Goal: Task Accomplishment & Management: Use online tool/utility

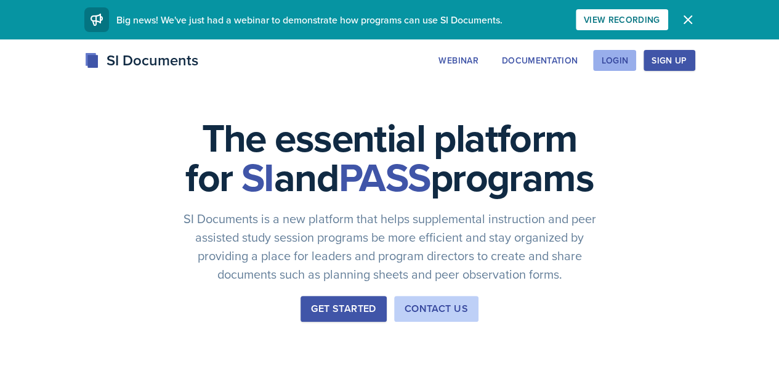
click at [636, 52] on button "Login" at bounding box center [614, 60] width 43 height 21
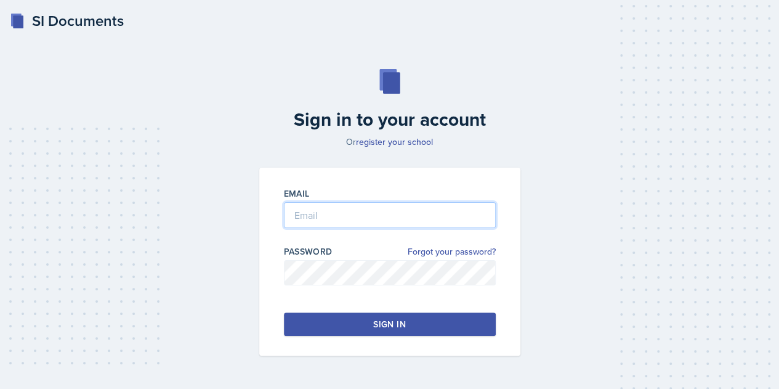
click at [320, 214] on input "email" at bounding box center [390, 215] width 212 height 26
type input "[EMAIL_ADDRESS][DOMAIN_NAME]"
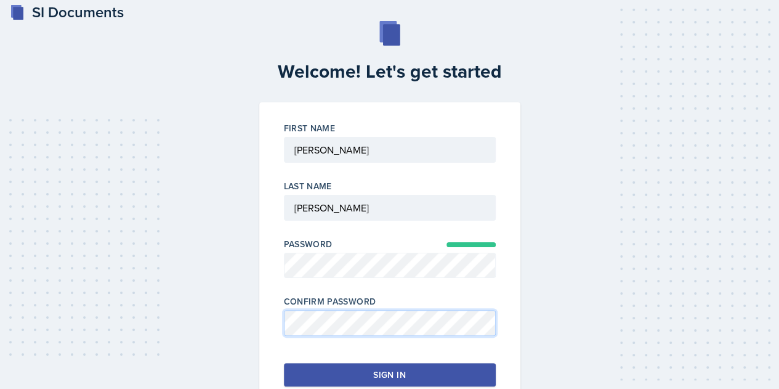
scroll to position [70, 0]
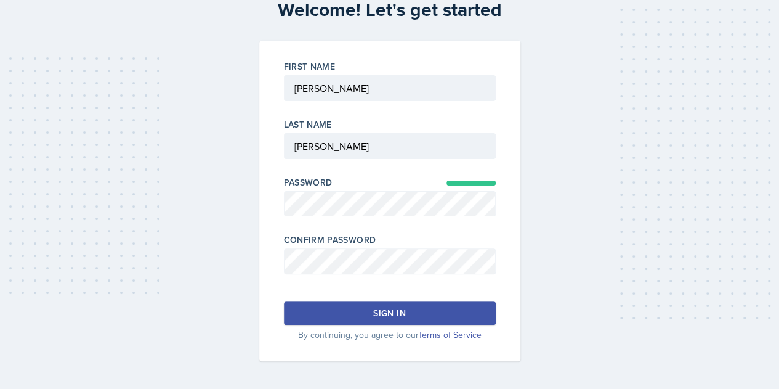
click at [404, 309] on div "Sign in" at bounding box center [389, 313] width 32 height 12
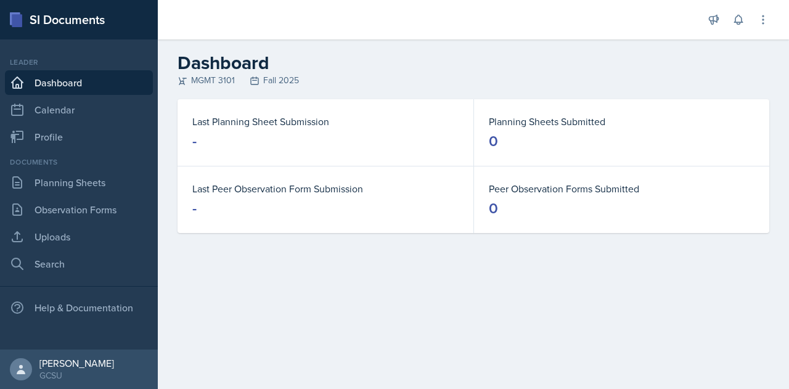
click at [384, 286] on main "Dashboard MGMT 3101 Fall 2025 Last Planning Sheet Submission - Planning Sheets …" at bounding box center [473, 213] width 631 height 349
click at [320, 290] on main "Dashboard MGMT 3101 Fall 2025 Last Planning Sheet Submission - Planning Sheets …" at bounding box center [473, 213] width 631 height 349
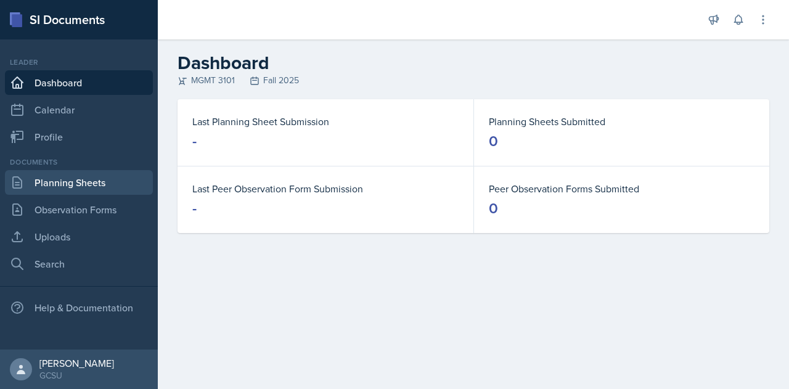
click at [81, 184] on link "Planning Sheets" at bounding box center [79, 182] width 148 height 25
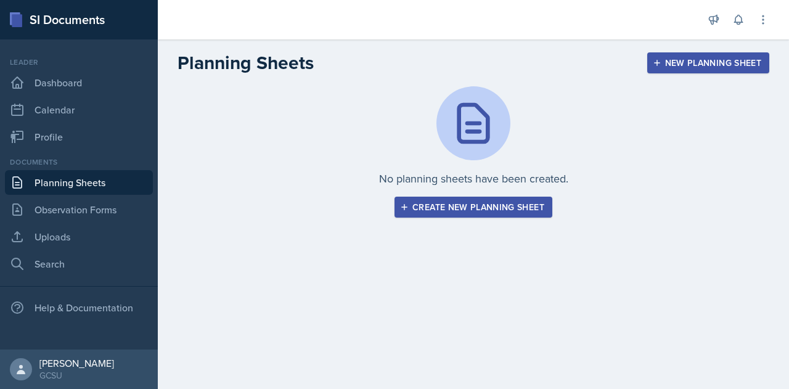
click at [708, 59] on div "New Planning Sheet" at bounding box center [708, 63] width 106 height 10
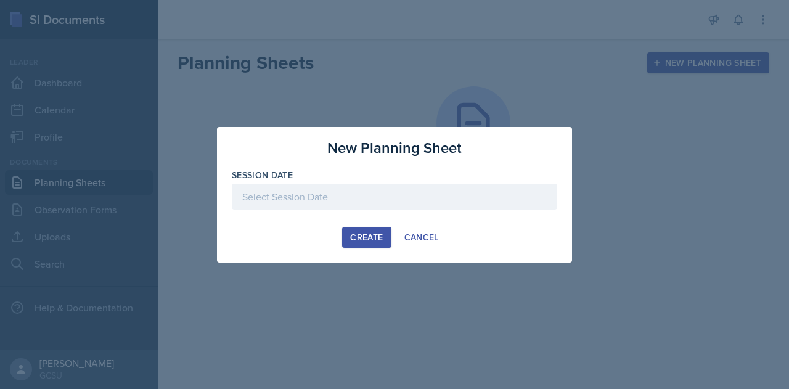
click at [294, 193] on div at bounding box center [394, 197] width 325 height 26
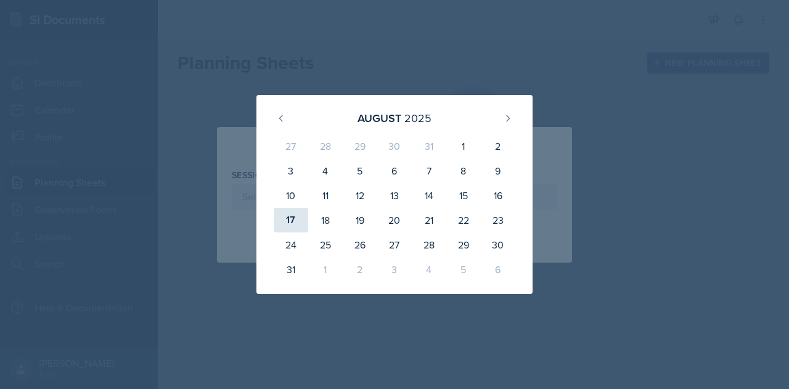
click at [286, 215] on div "17" at bounding box center [291, 220] width 34 height 25
type input "[DATE]"
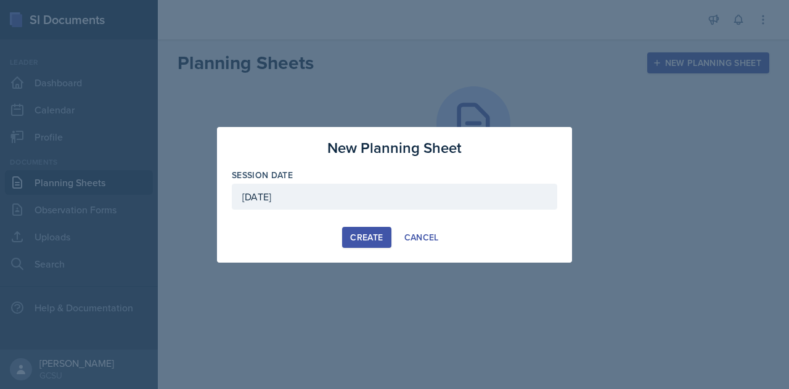
click at [359, 233] on div "Create" at bounding box center [366, 237] width 33 height 10
